Goal: Task Accomplishment & Management: Complete application form

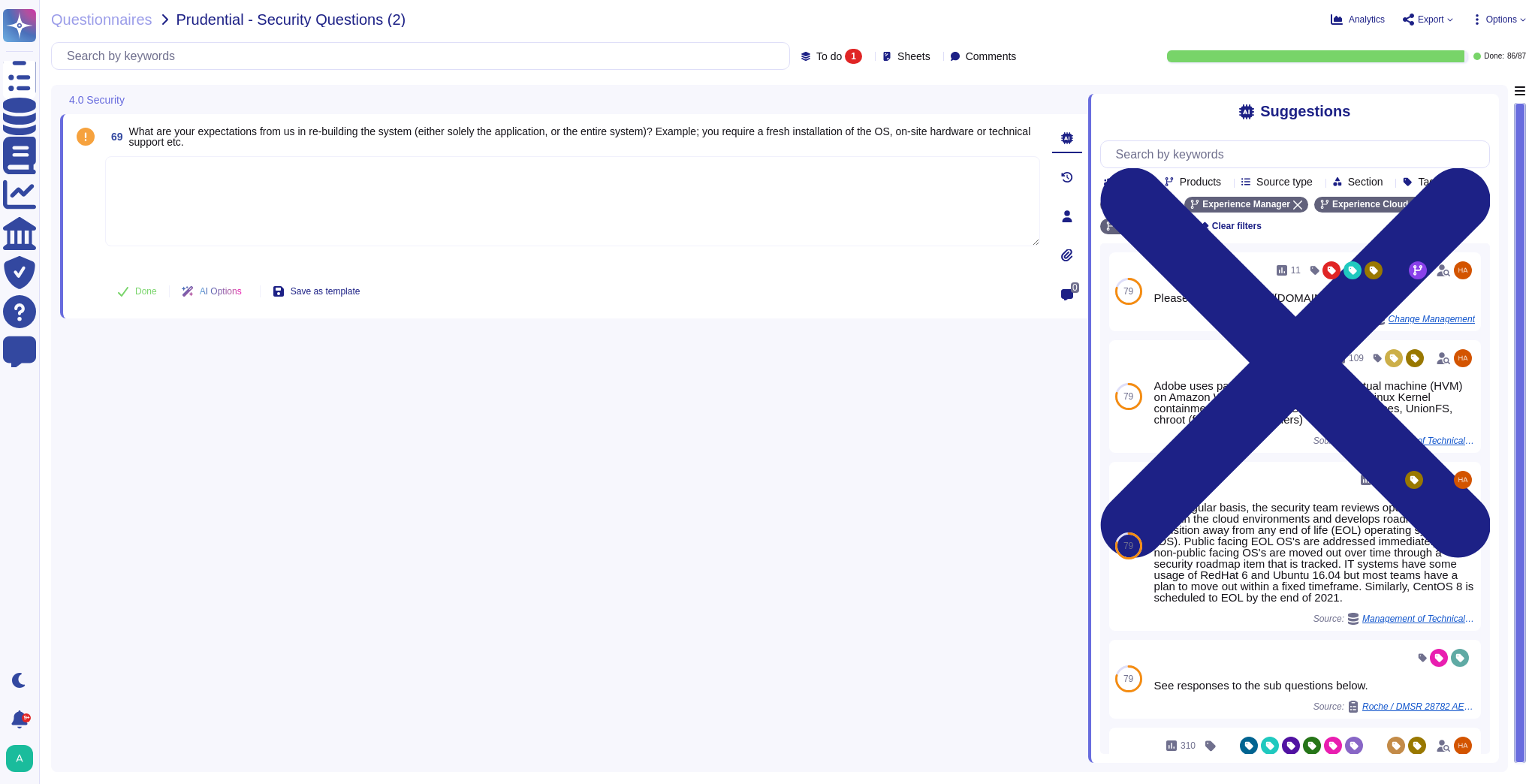
click at [287, 144] on span "What are your expectations from us in re-building the system (either solely the…" at bounding box center [585, 137] width 911 height 21
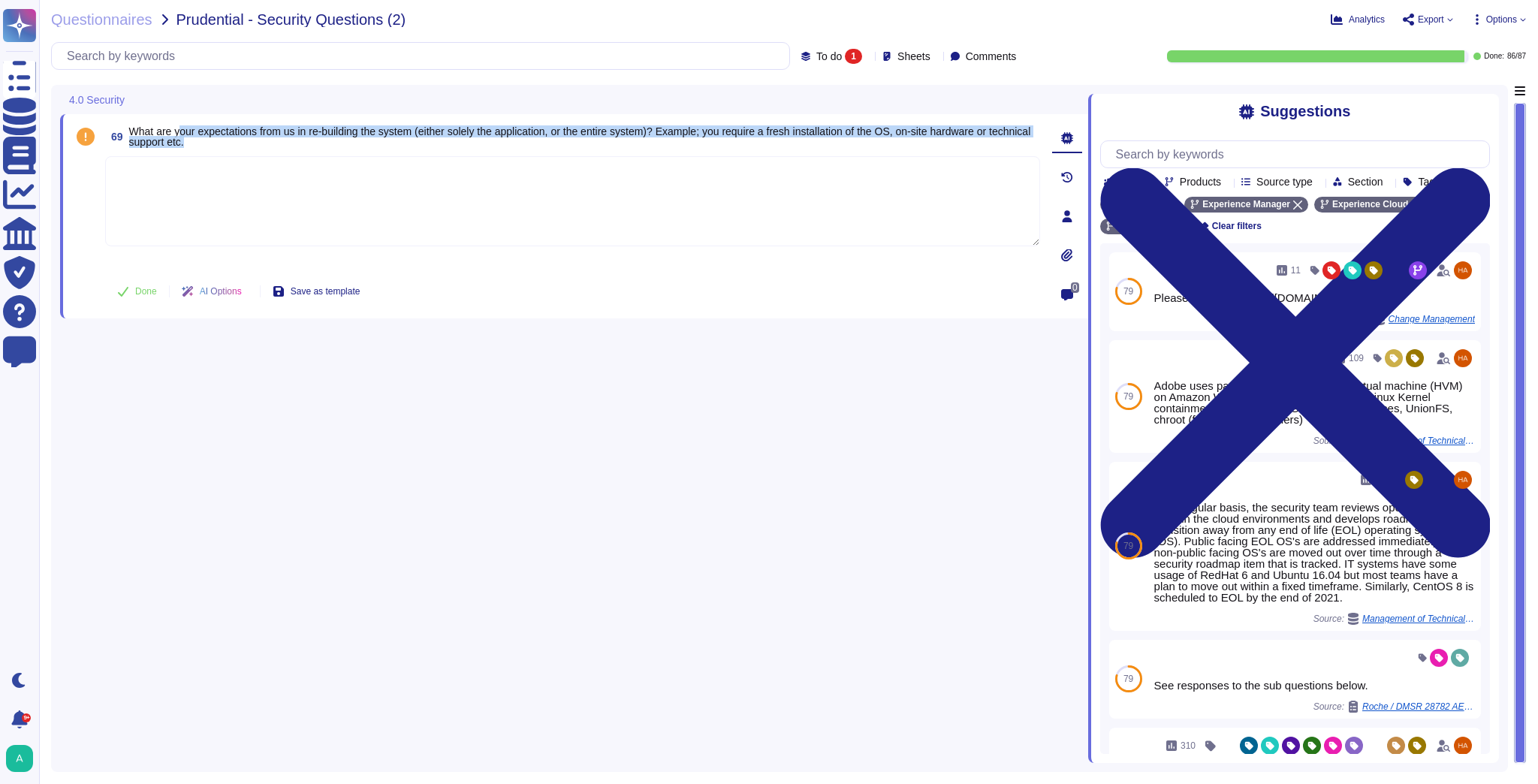
drag, startPoint x: 236, startPoint y: 140, endPoint x: 180, endPoint y: 128, distance: 57.3
click at [180, 128] on span "What are your expectations from us in re-building the system (either solely the…" at bounding box center [585, 137] width 911 height 21
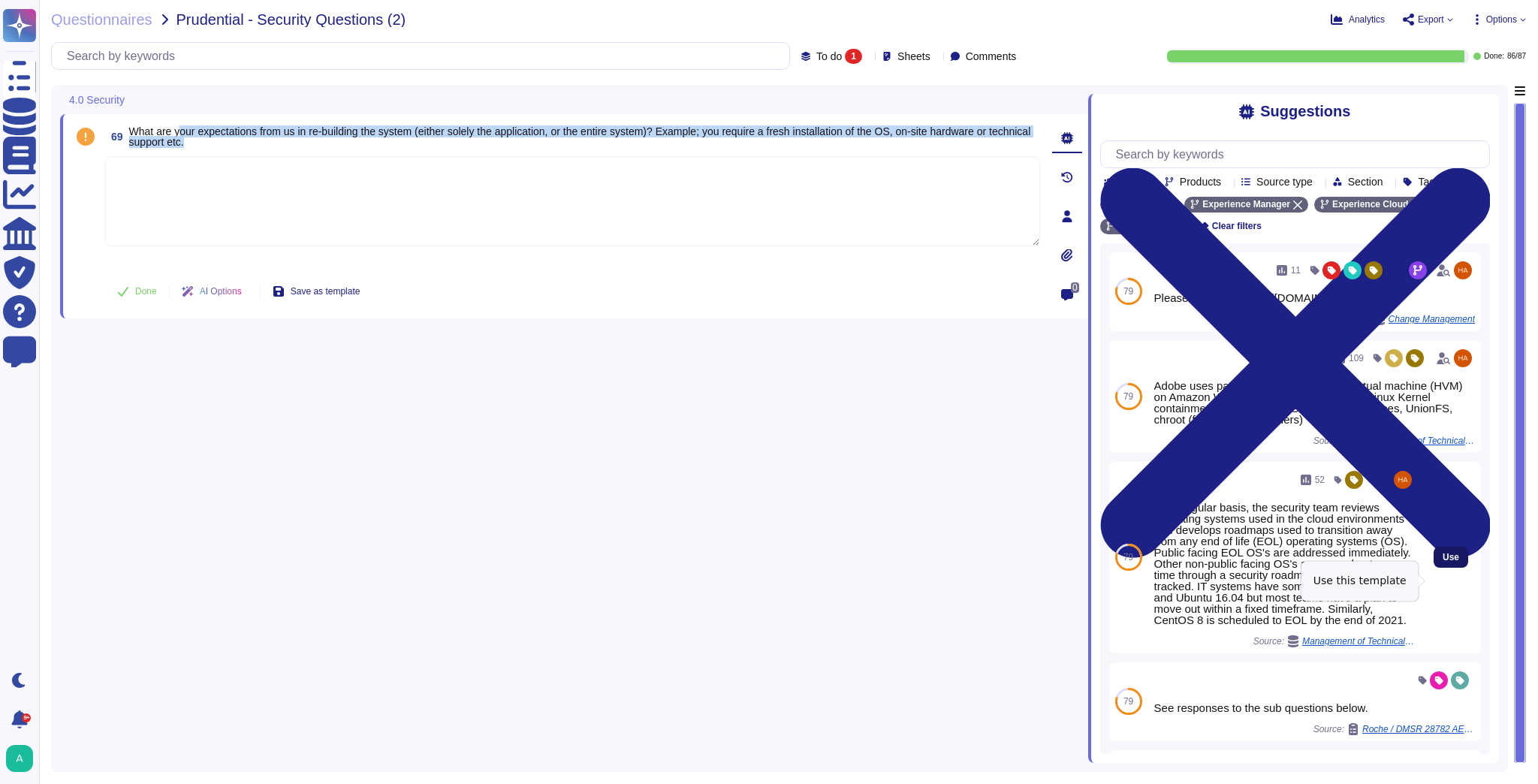
click at [1454, 568] on button "Use" at bounding box center [1451, 557] width 35 height 21
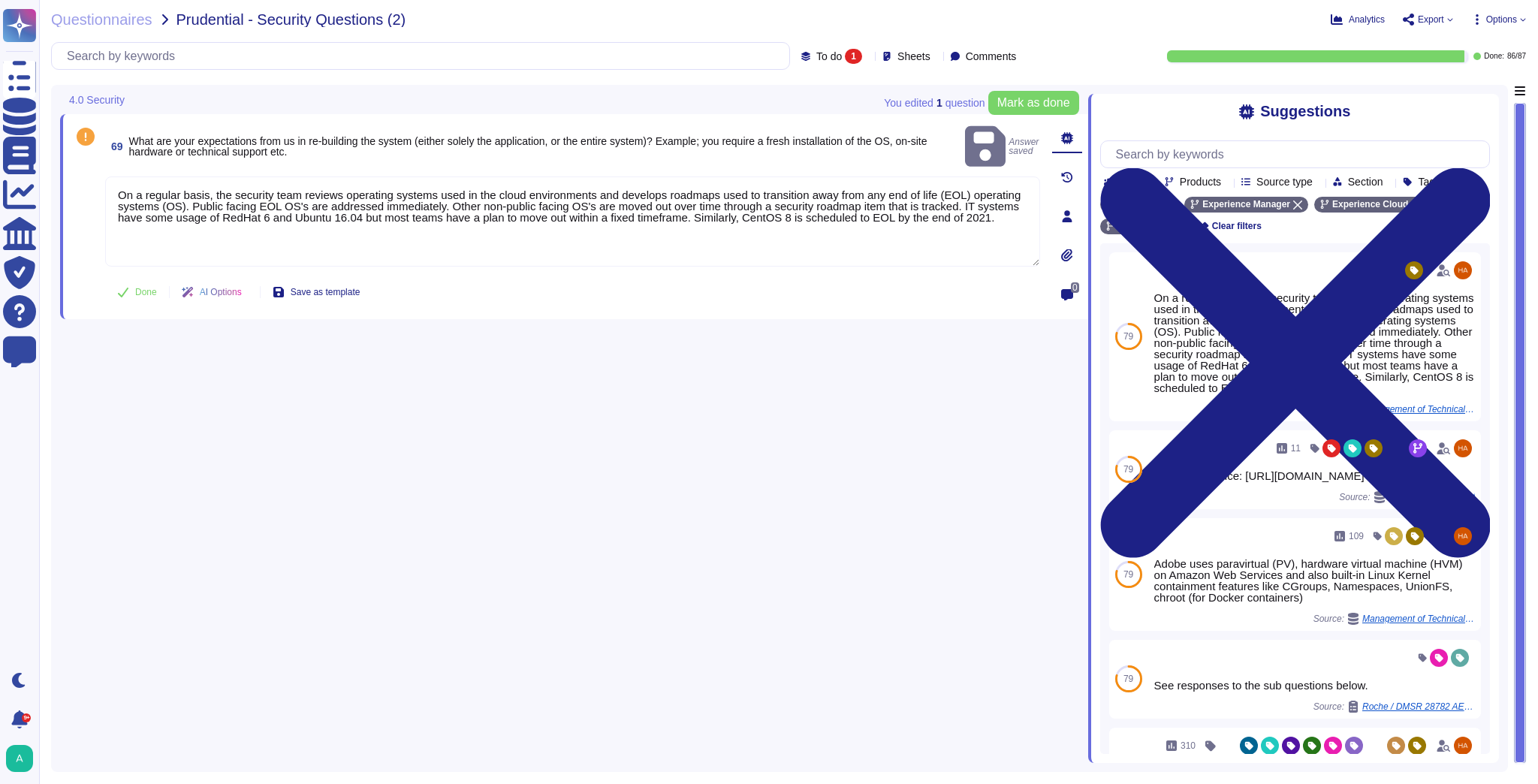
click at [638, 436] on div "69 What are your expectations from us in re-building the system (either solely …" at bounding box center [574, 423] width 1029 height 678
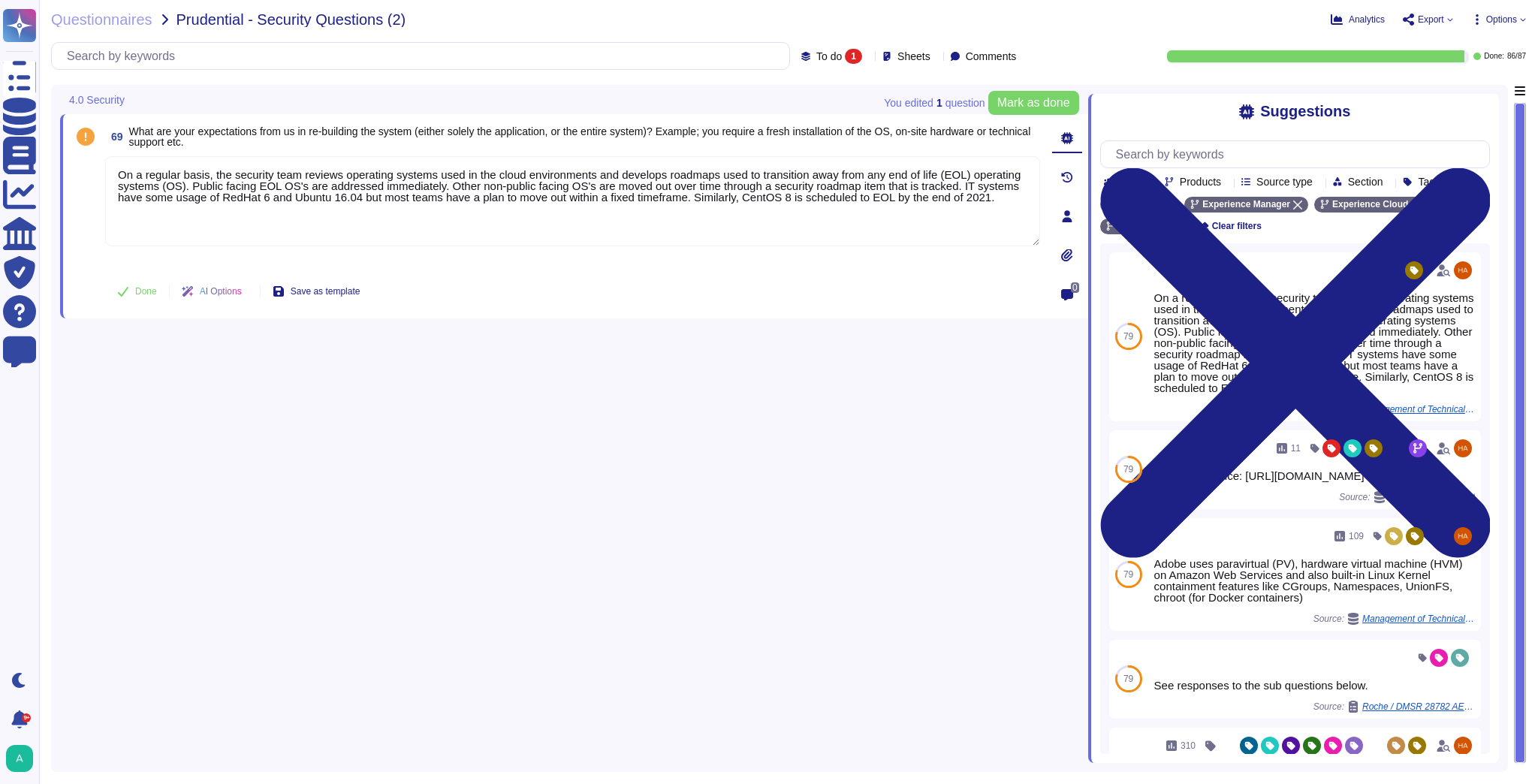
drag, startPoint x: 1001, startPoint y: 199, endPoint x: 90, endPoint y: 172, distance: 911.4
click at [90, 172] on div "69 What are your expectations from us in re-building the system (either solely …" at bounding box center [556, 216] width 968 height 186
type textarea "On a regular basis, the security team reviews operating systems used in the clo…"
click at [1178, 226] on icon at bounding box center [1178, 227] width 9 height 9
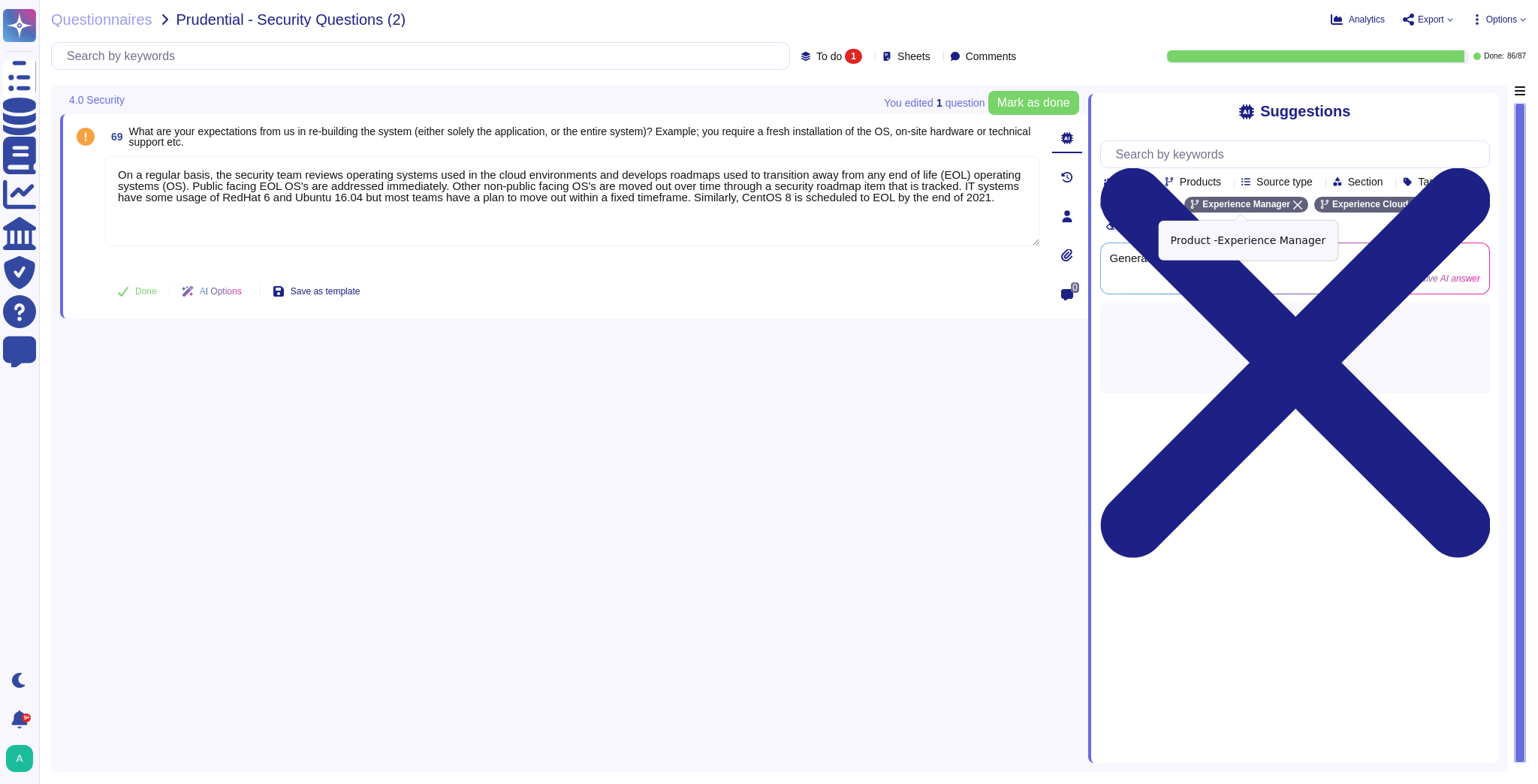
click at [1294, 206] on icon at bounding box center [1298, 205] width 9 height 9
click at [1319, 206] on icon at bounding box center [1324, 205] width 9 height 9
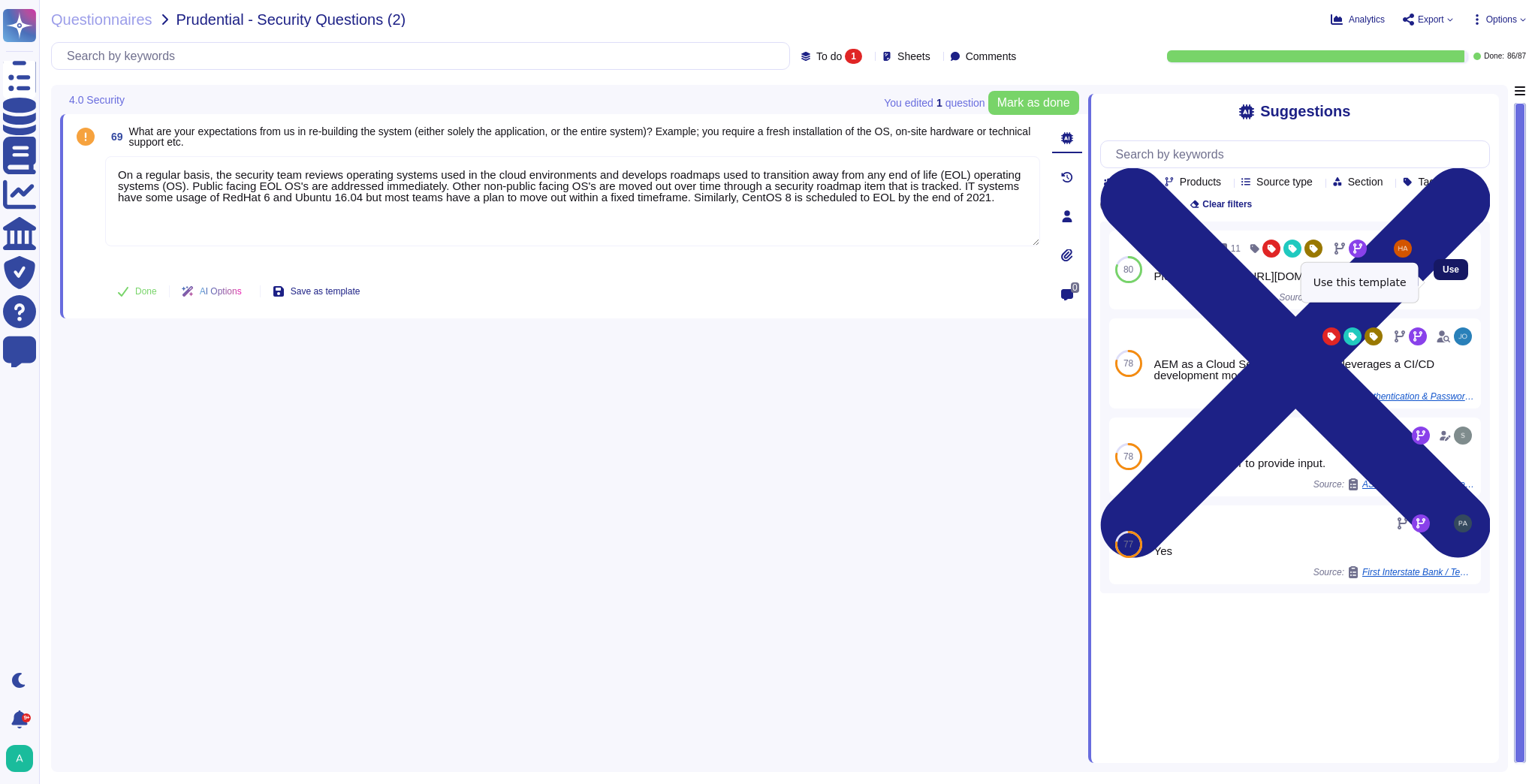
click at [1449, 274] on span "Use" at bounding box center [1451, 269] width 17 height 9
drag, startPoint x: 1400, startPoint y: 301, endPoint x: 1157, endPoint y: 278, distance: 244.1
click at [1157, 278] on div "Please reference: [URL][DOMAIN_NAME]" at bounding box center [1284, 276] width 260 height 11
copy div "Please reference: [URL][DOMAIN_NAME]"
